Goal: Task Accomplishment & Management: Manage account settings

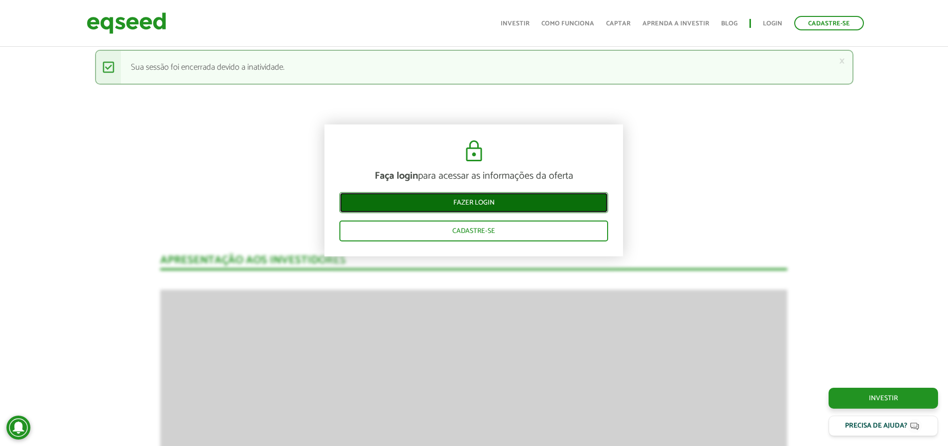
click at [486, 208] on link "Fazer login" at bounding box center [473, 202] width 269 height 21
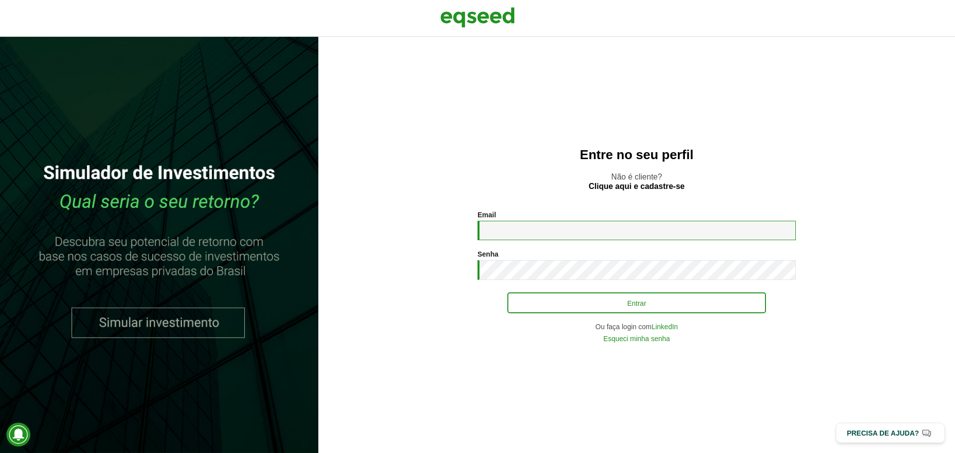
type input "**********"
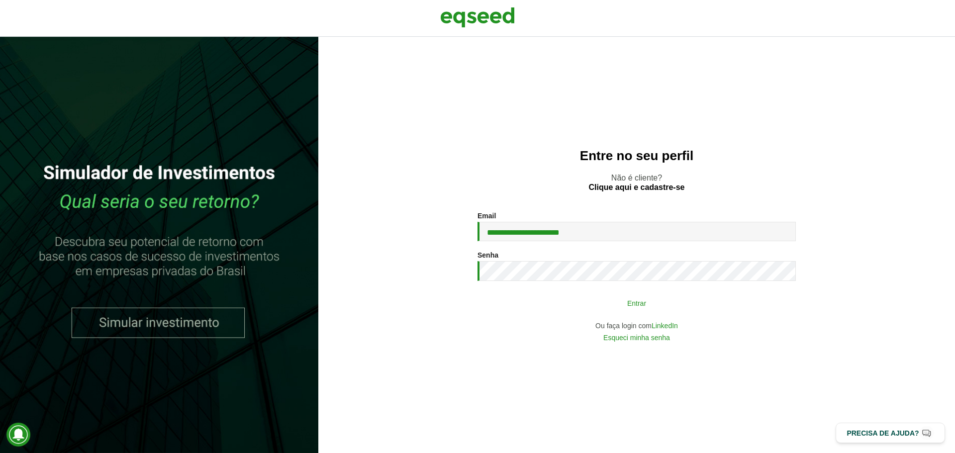
click at [609, 303] on button "Entrar" at bounding box center [637, 303] width 259 height 19
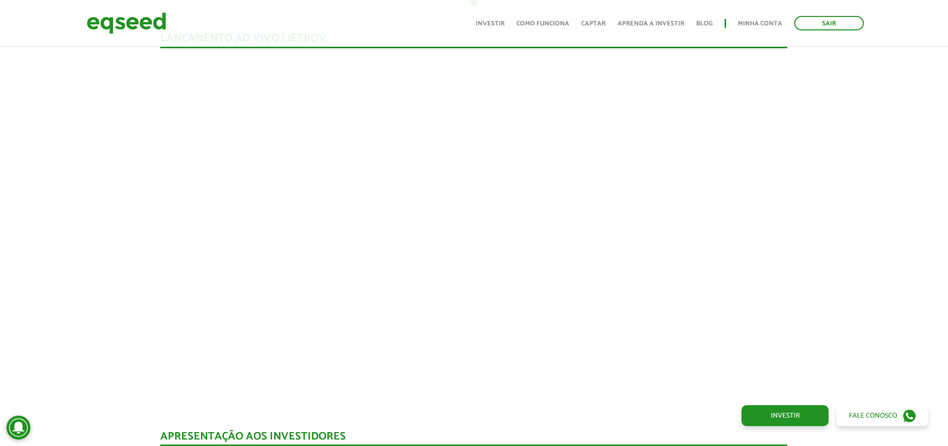
scroll to position [888, 0]
